Goal: Communication & Community: Share content

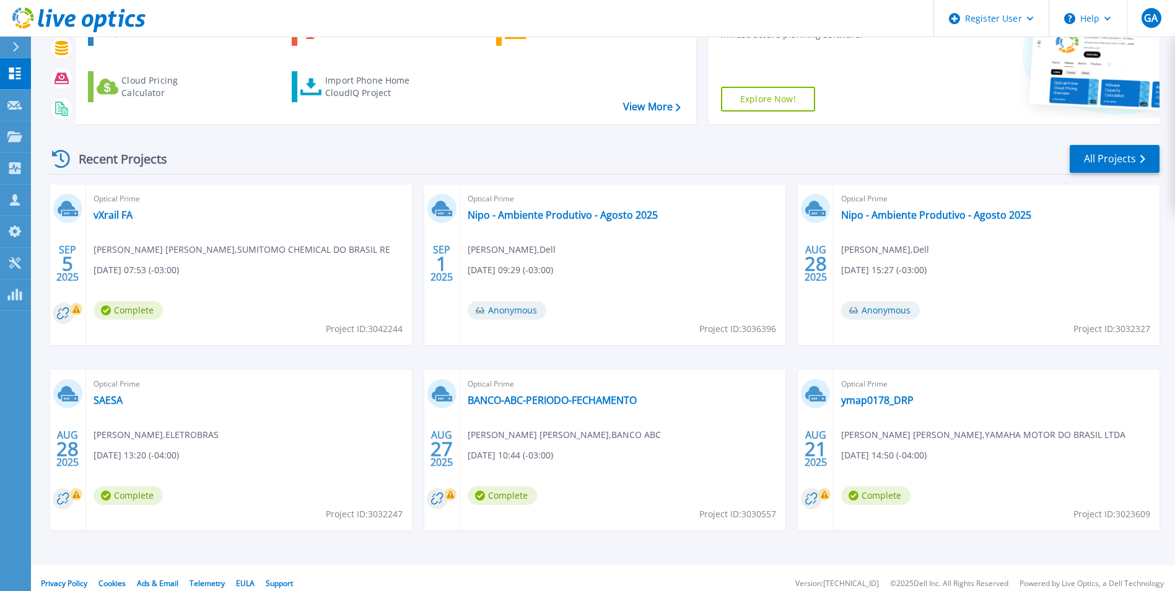
scroll to position [147, 0]
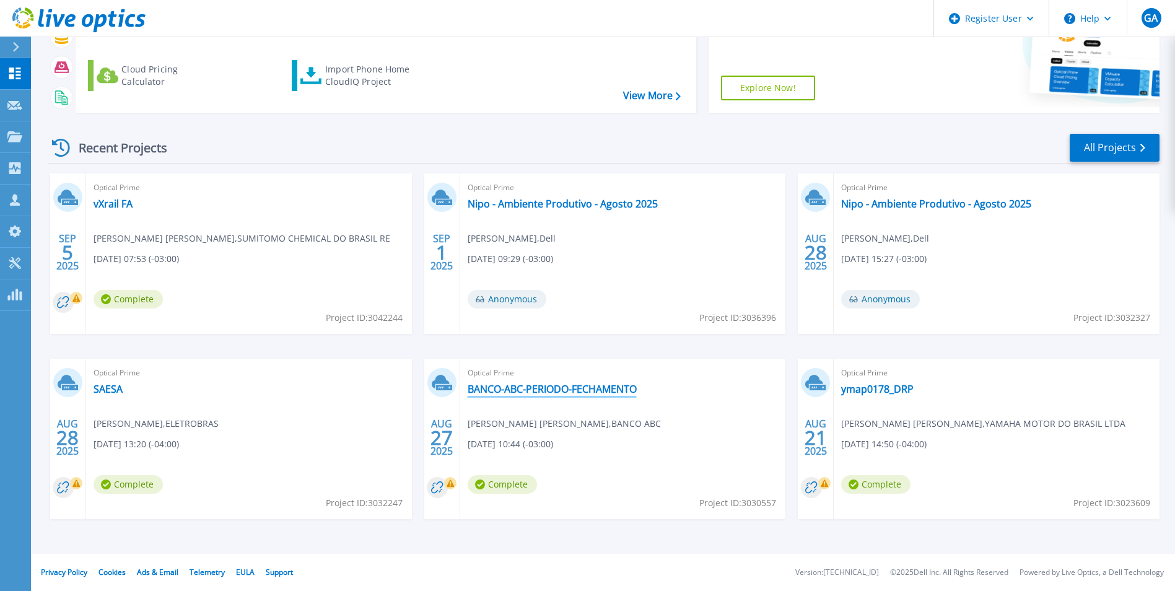
click at [597, 392] on link "BANCO-ABC-PERIODO-FECHAMENTO" at bounding box center [552, 389] width 169 height 12
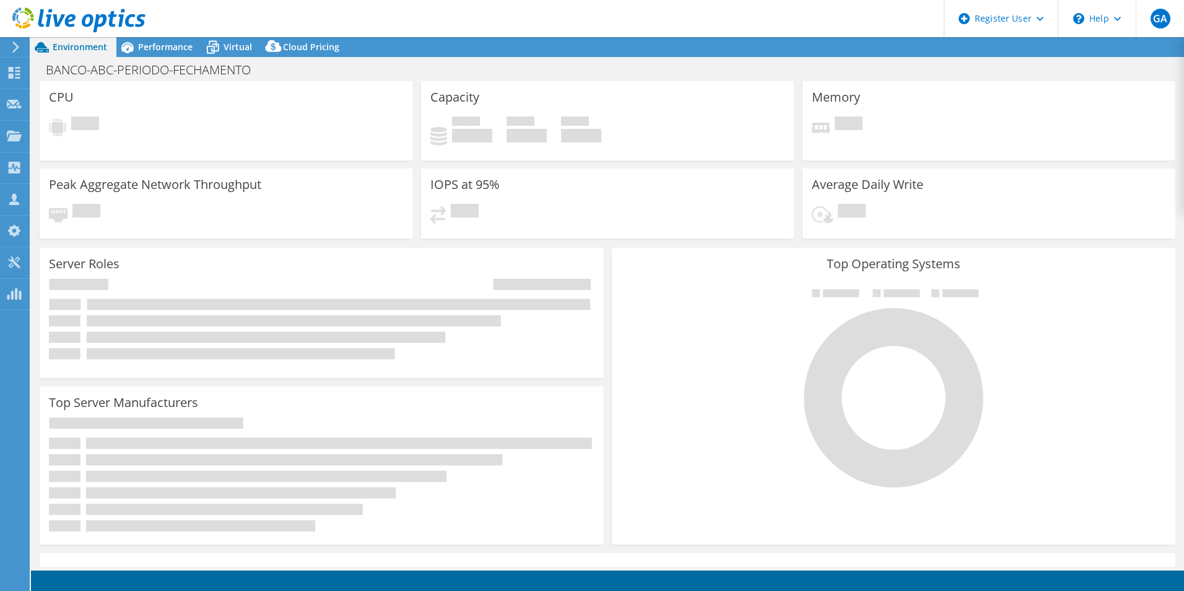
select select "USD"
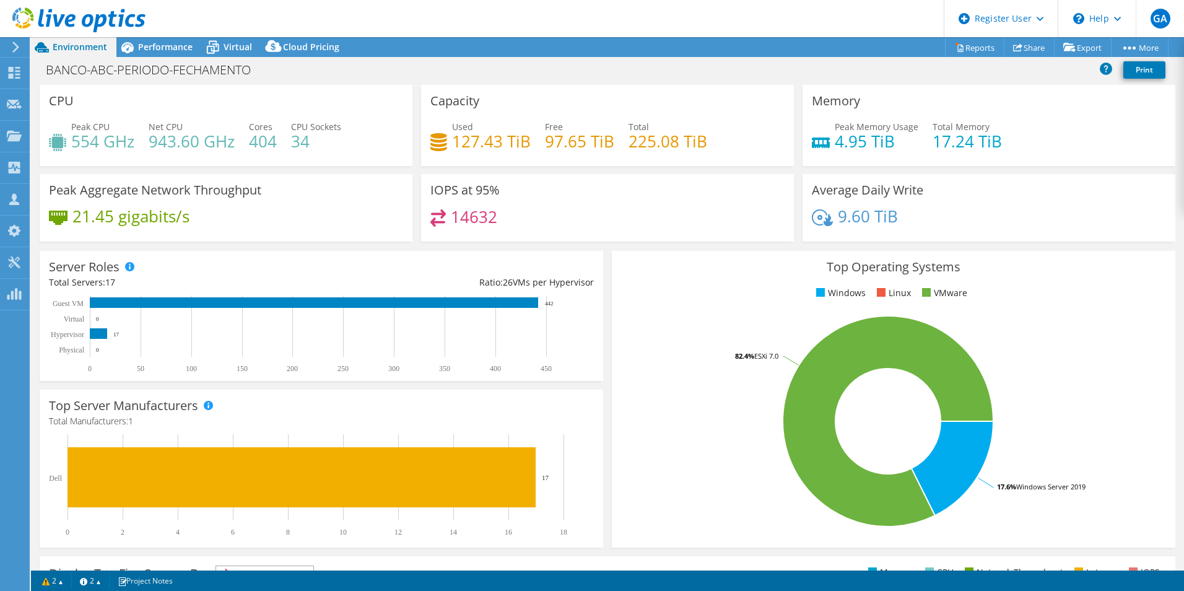
click at [1134, 173] on div "Memory Peak Memory Usage 4.95 TiB Total Memory 17.24 TiB" at bounding box center [989, 129] width 382 height 89
click at [1025, 49] on link "Share" at bounding box center [1029, 47] width 51 height 19
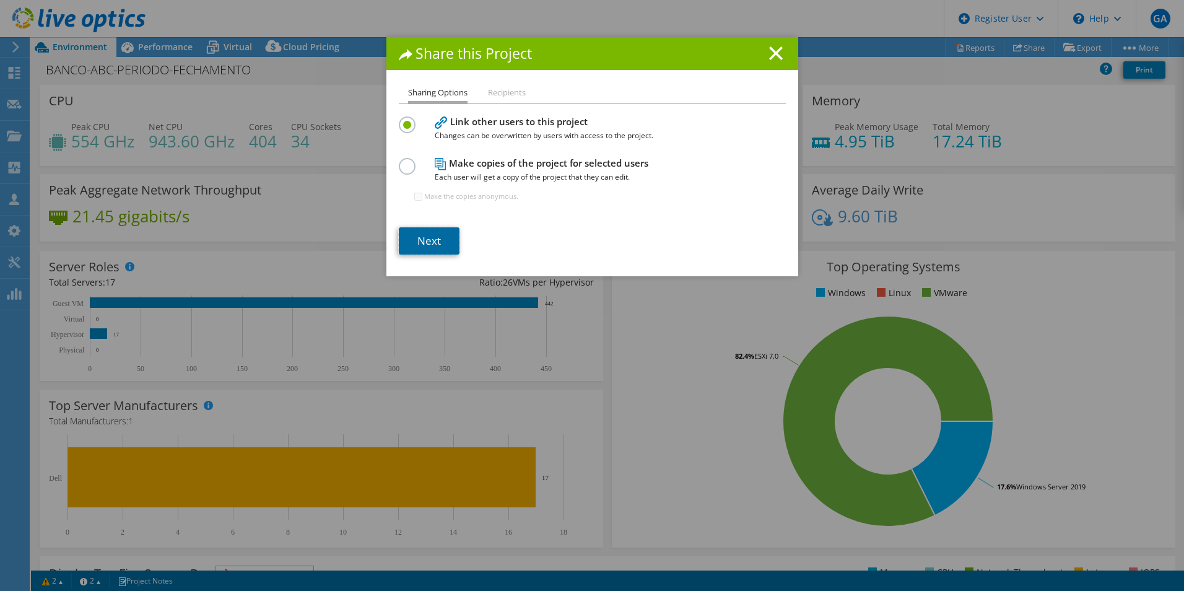
click at [435, 243] on link "Next" at bounding box center [429, 240] width 61 height 27
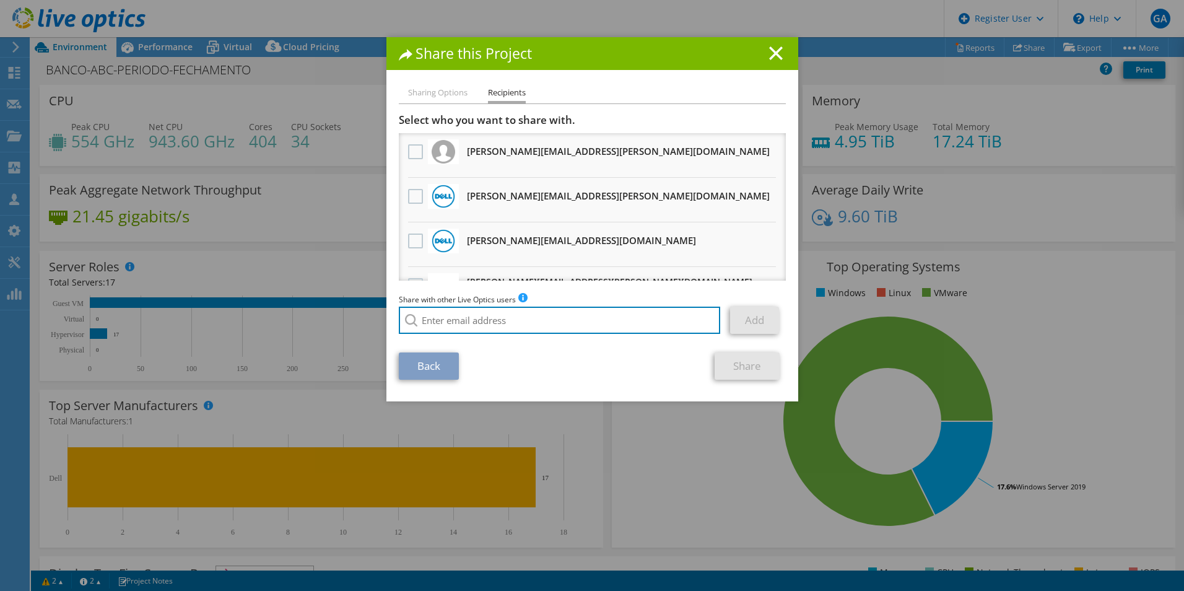
click at [587, 325] on input "search" at bounding box center [560, 320] width 322 height 27
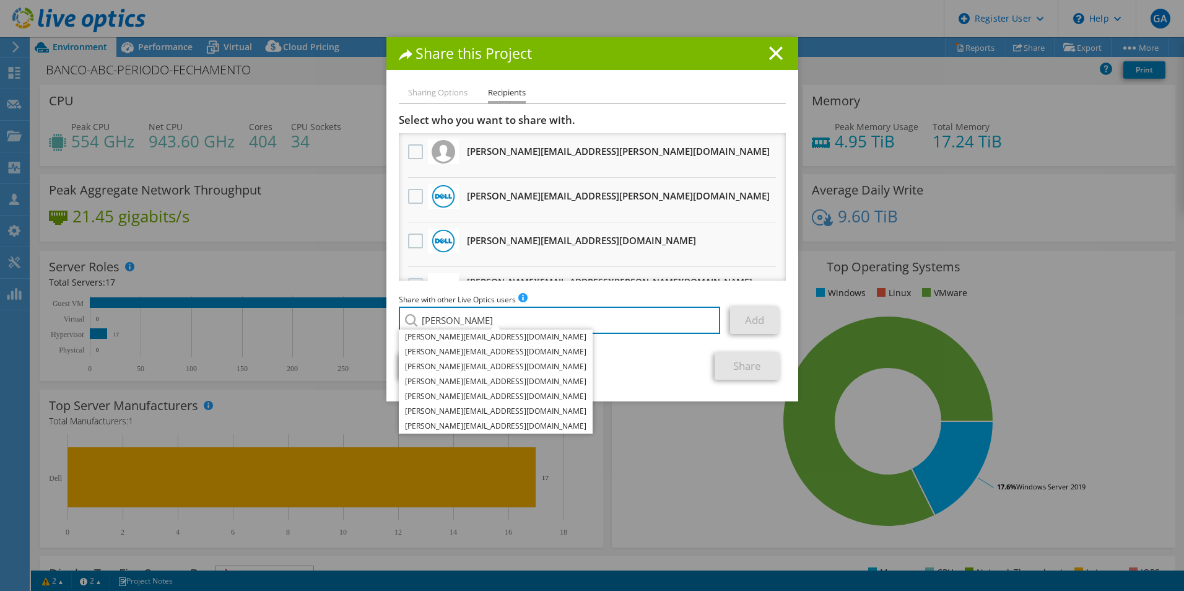
type input "[PERSON_NAME]"
click at [672, 46] on h1 "Share this Project" at bounding box center [592, 53] width 387 height 14
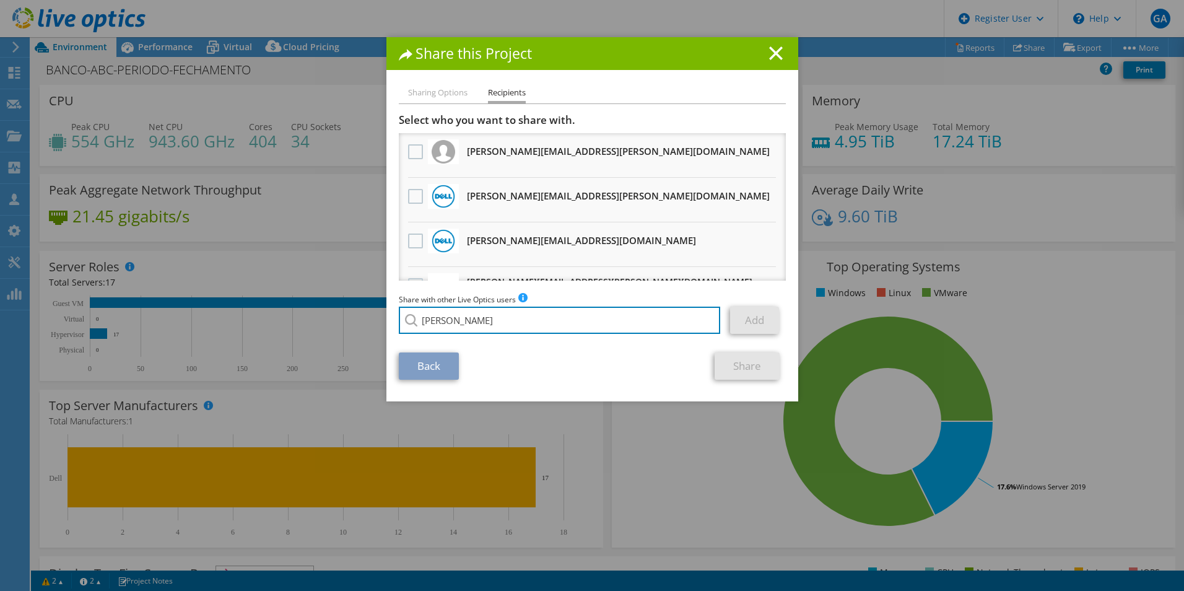
drag, startPoint x: 489, startPoint y: 321, endPoint x: 380, endPoint y: 315, distance: 109.2
click at [380, 315] on div "Share this Project Sharing Options Recipients Link other users to this project …" at bounding box center [592, 295] width 1184 height 517
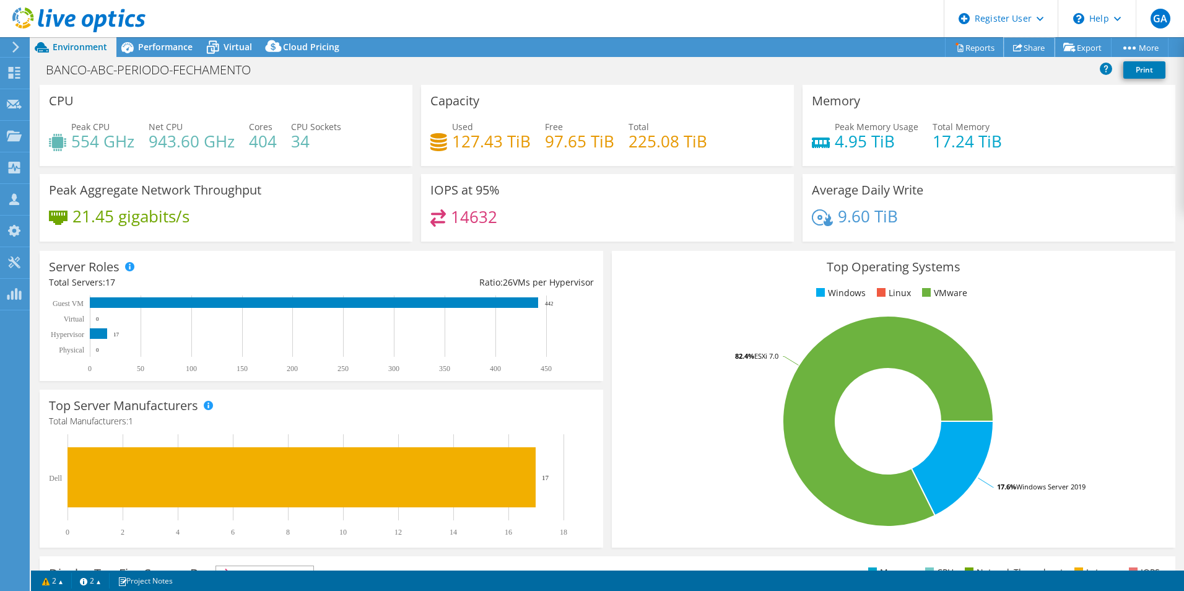
click at [1020, 51] on link "Share" at bounding box center [1029, 47] width 51 height 19
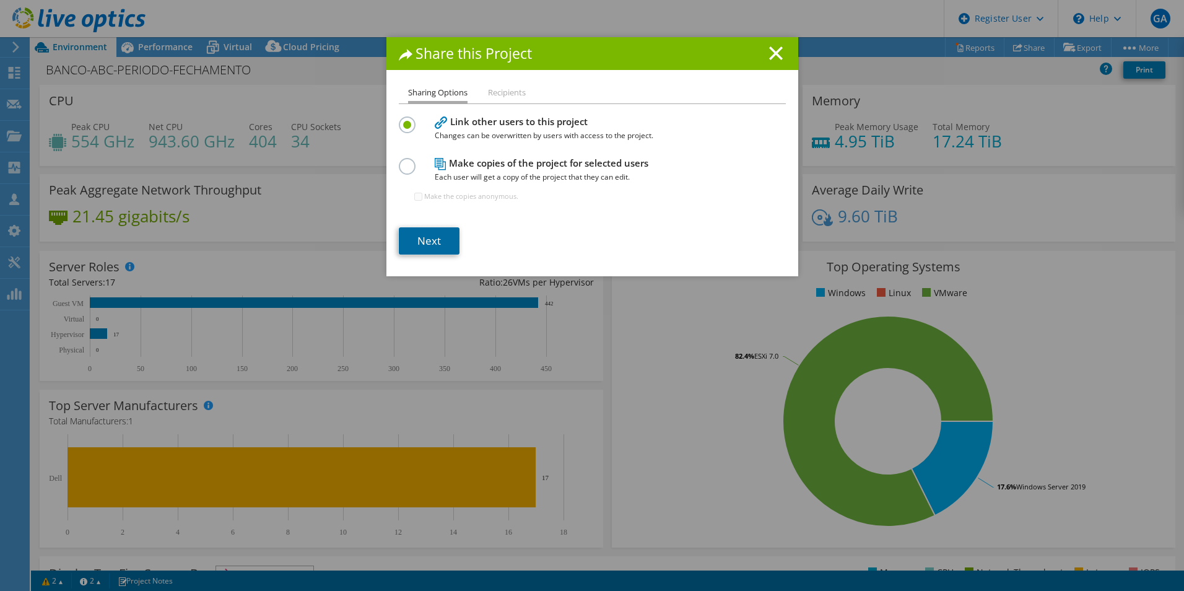
click at [432, 238] on link "Next" at bounding box center [429, 240] width 61 height 27
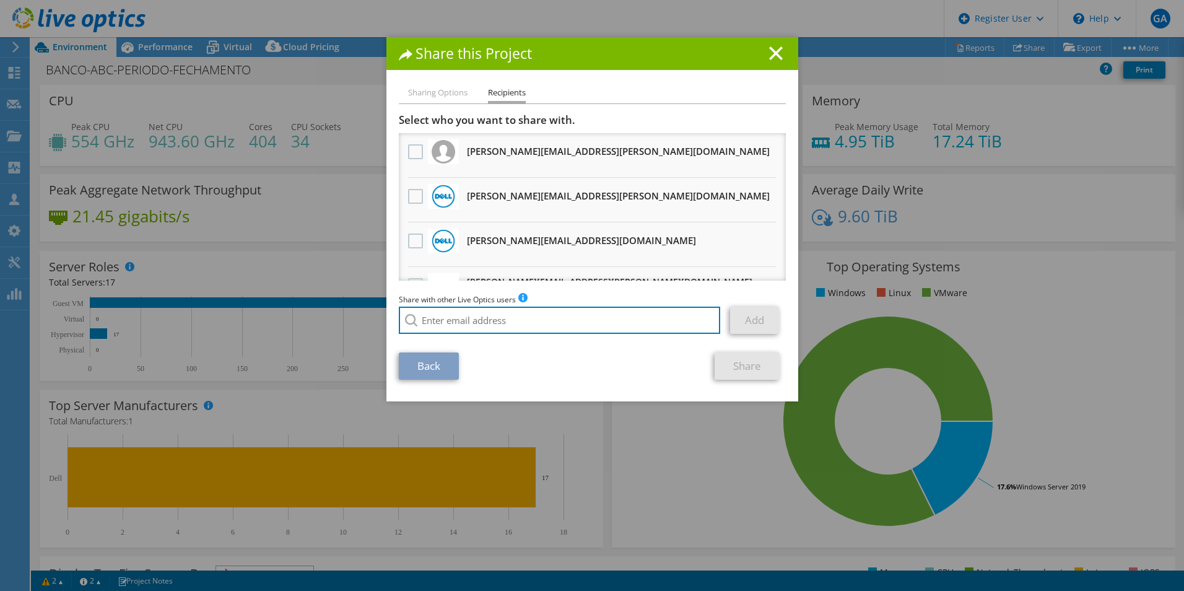
click at [465, 315] on input "search" at bounding box center [560, 320] width 322 height 27
paste input "[PERSON_NAME][EMAIL_ADDRESS][DOMAIN_NAME]"
type input "[PERSON_NAME][EMAIL_ADDRESS][DOMAIN_NAME]"
click at [593, 358] on div "Back Share" at bounding box center [592, 365] width 387 height 27
click at [633, 295] on div "Share with other Live Optics users Enter a single email address and click add. …" at bounding box center [592, 316] width 387 height 47
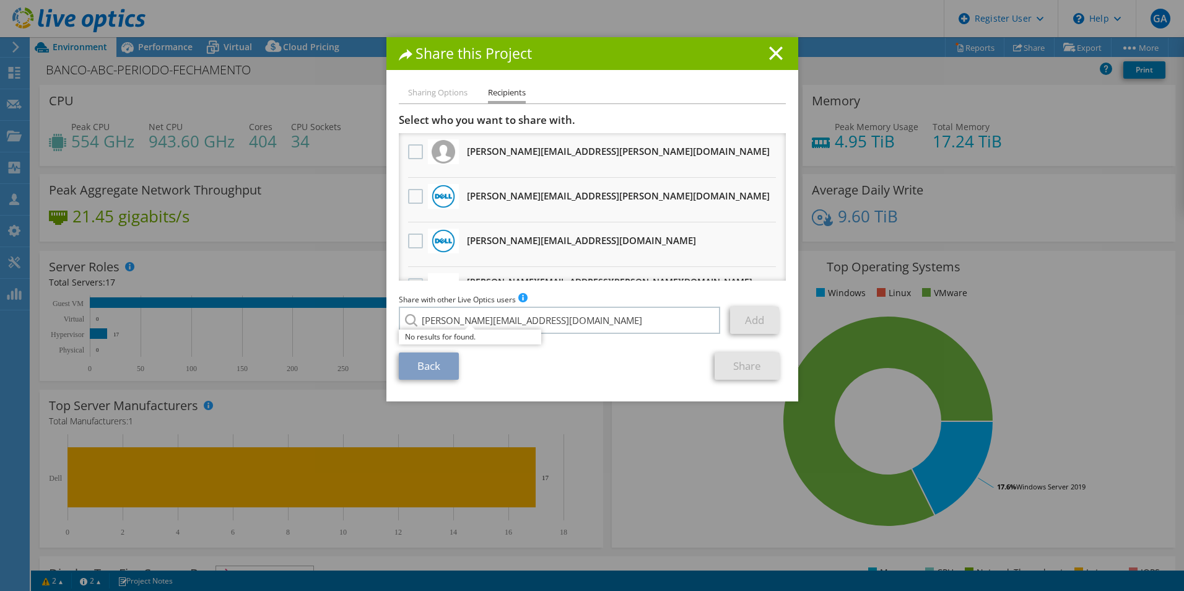
click at [602, 364] on div "Back Share" at bounding box center [592, 365] width 387 height 27
click at [577, 322] on input "[PERSON_NAME][EMAIL_ADDRESS][DOMAIN_NAME]" at bounding box center [560, 320] width 322 height 27
click at [758, 325] on link "Add" at bounding box center [754, 320] width 49 height 27
click at [769, 50] on icon at bounding box center [776, 53] width 14 height 14
